Goal: Task Accomplishment & Management: Manage account settings

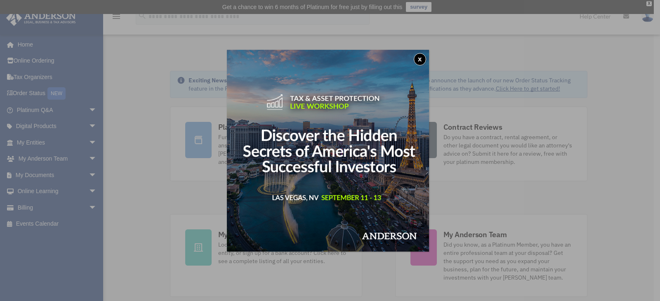
click at [424, 58] on button "x" at bounding box center [420, 59] width 12 height 12
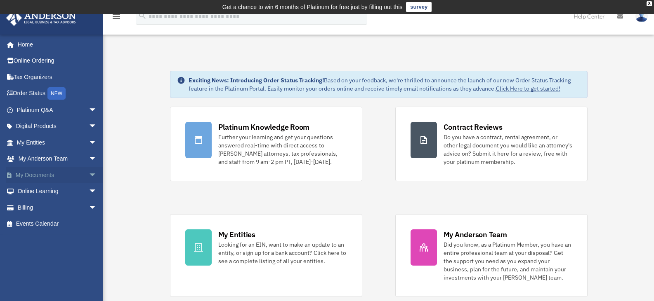
click at [26, 174] on link "My Documents arrow_drop_down" at bounding box center [58, 175] width 104 height 16
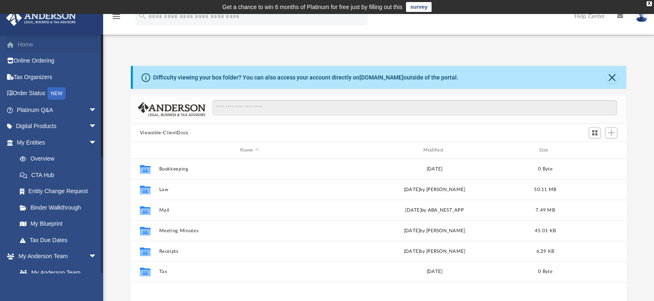
click at [32, 47] on link "Home" at bounding box center [58, 44] width 104 height 16
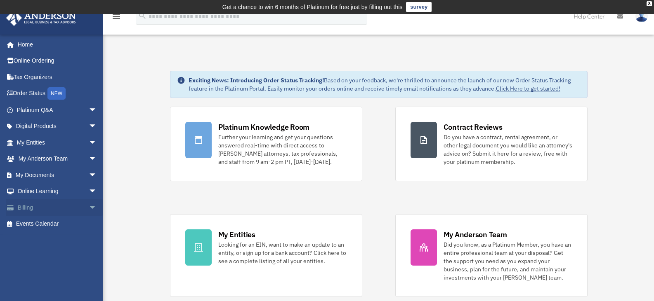
click at [29, 205] on link "Billing arrow_drop_down" at bounding box center [58, 208] width 104 height 16
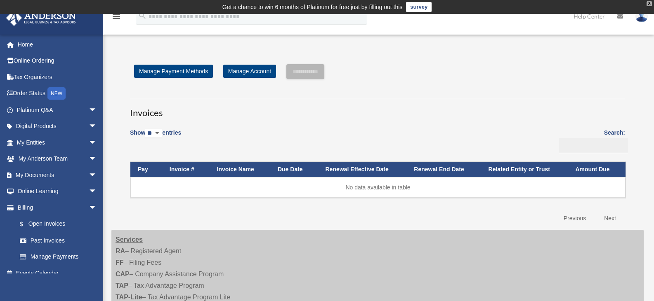
click at [648, 4] on div "X" at bounding box center [648, 3] width 5 height 5
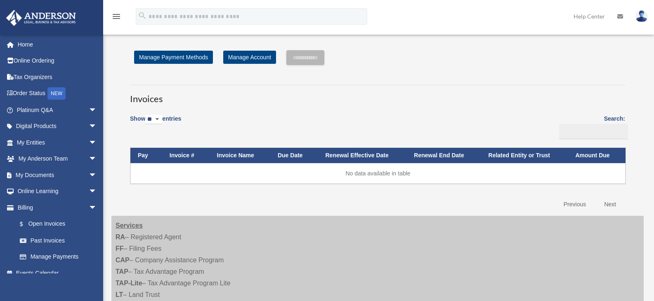
click at [645, 14] on img at bounding box center [641, 16] width 12 height 12
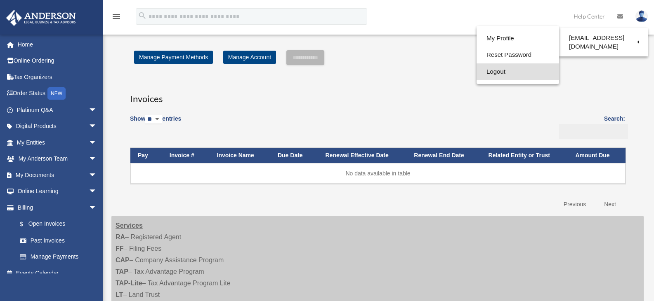
click at [494, 73] on link "Logout" at bounding box center [517, 72] width 82 height 17
